Goal: Find specific page/section: Find specific page/section

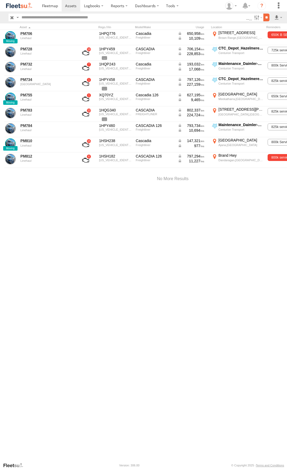
click at [266, 17] on input "**" at bounding box center [266, 18] width 6 height 8
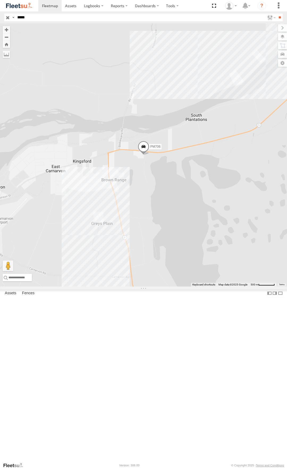
type input "*****"
click at [277, 14] on input "**" at bounding box center [280, 18] width 6 height 8
